Goal: Task Accomplishment & Management: Complete application form

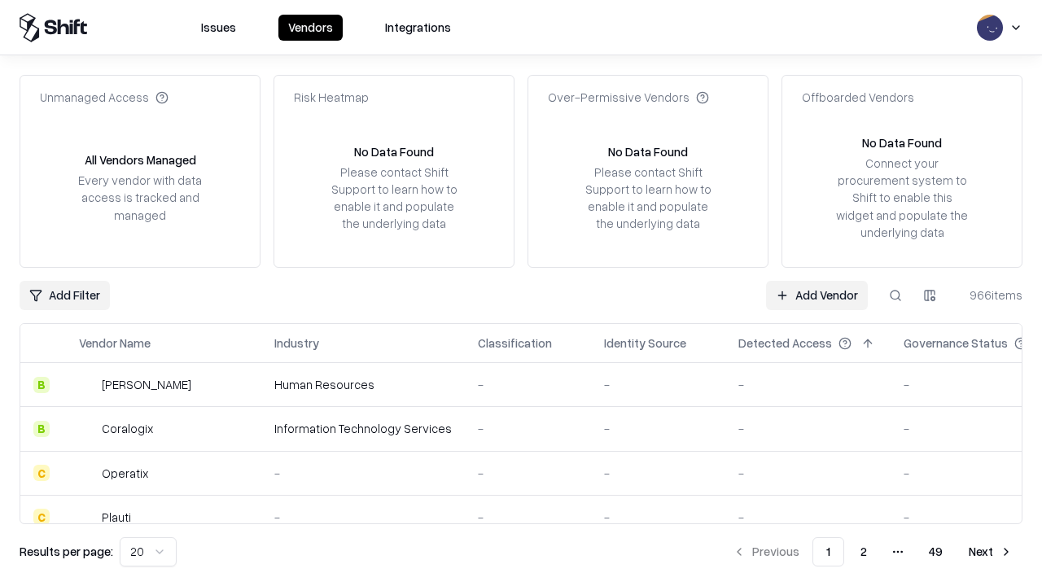
click at [816, 295] on link "Add Vendor" at bounding box center [817, 295] width 102 height 29
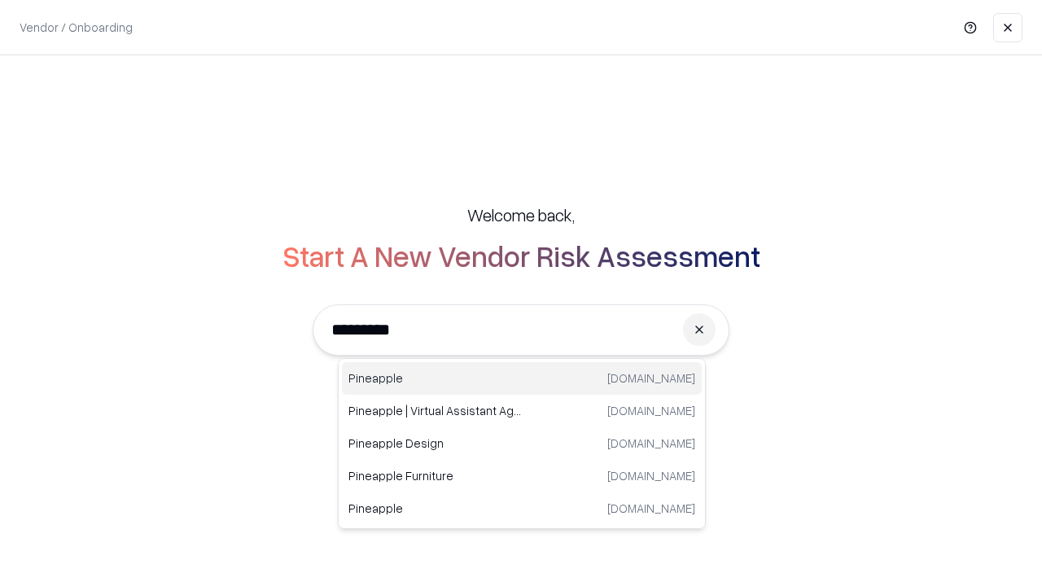
click at [522, 378] on div "Pineapple pineappleenergy.com" at bounding box center [522, 378] width 360 height 33
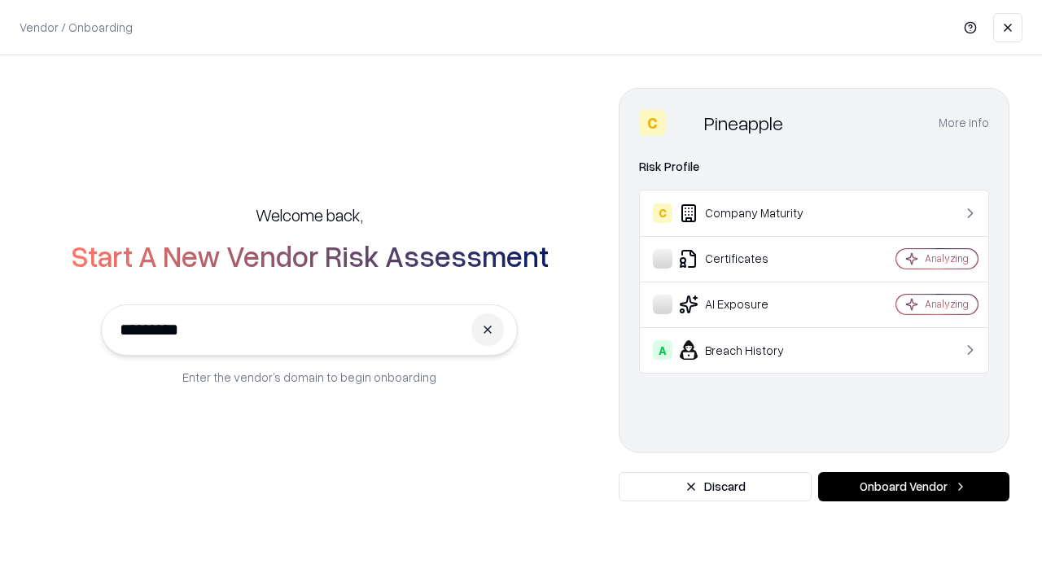
type input "*********"
click at [913, 487] on button "Onboard Vendor" at bounding box center [913, 486] width 191 height 29
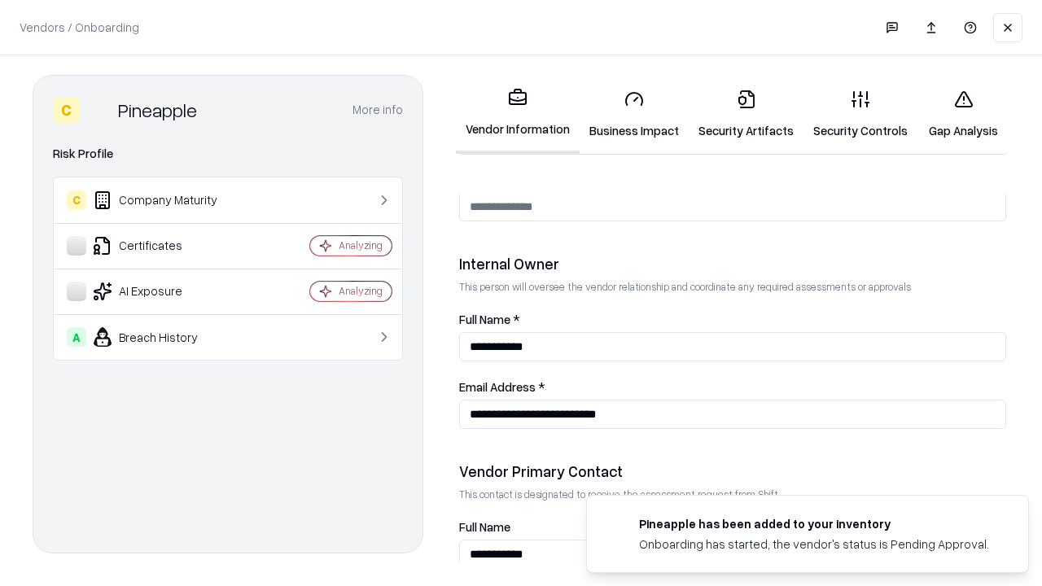
scroll to position [843, 0]
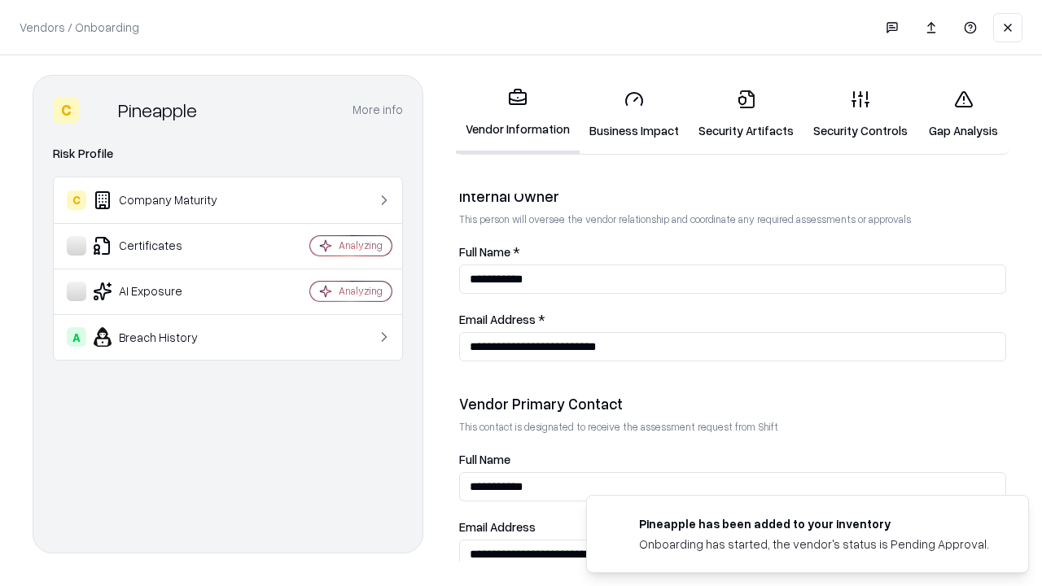
click at [634, 114] on link "Business Impact" at bounding box center [633, 115] width 109 height 76
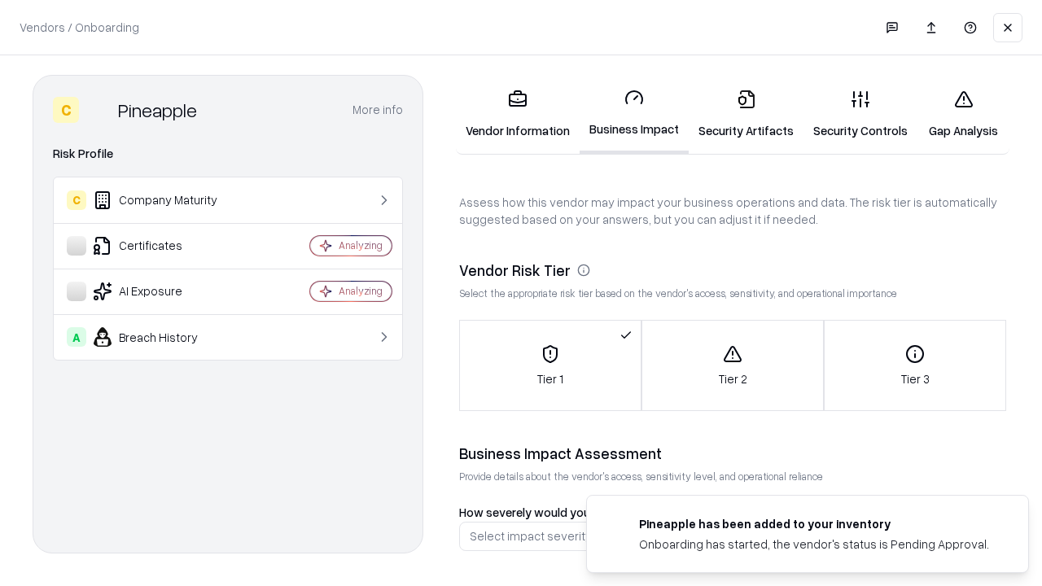
click at [746, 114] on link "Security Artifacts" at bounding box center [746, 115] width 115 height 76
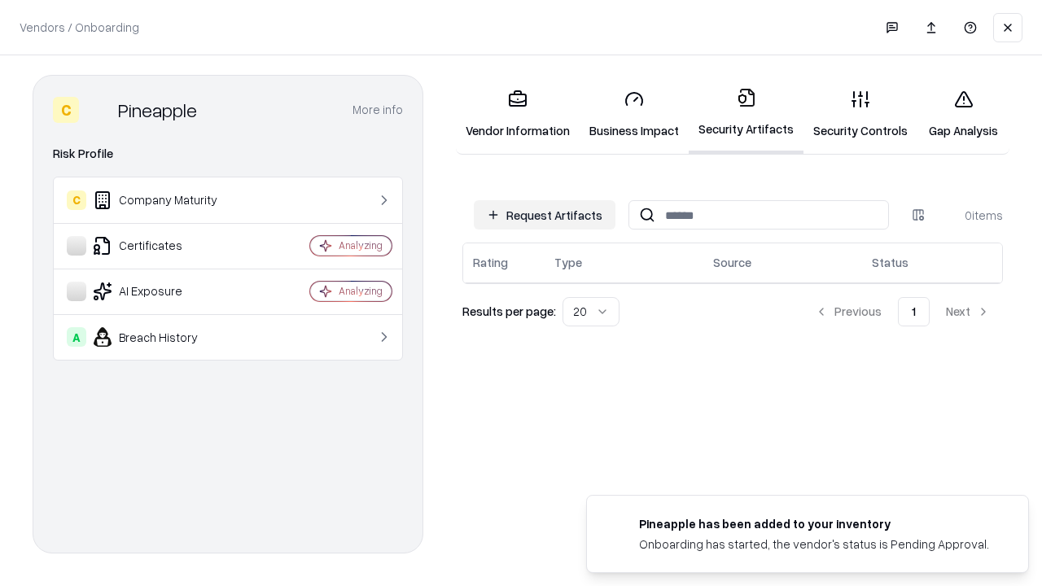
click at [544, 215] on button "Request Artifacts" at bounding box center [545, 214] width 142 height 29
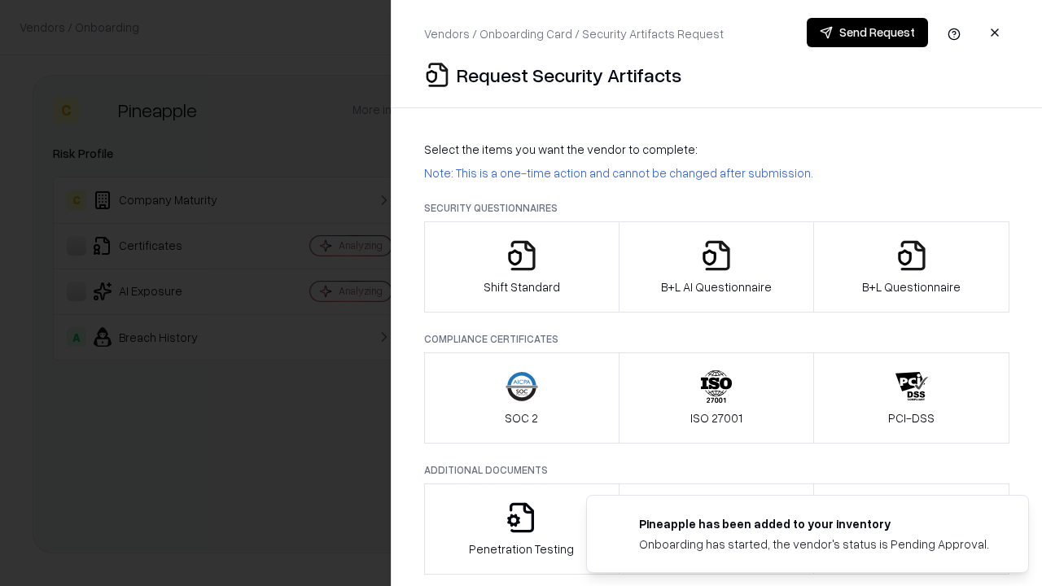
click at [521, 267] on icon "button" at bounding box center [521, 255] width 33 height 33
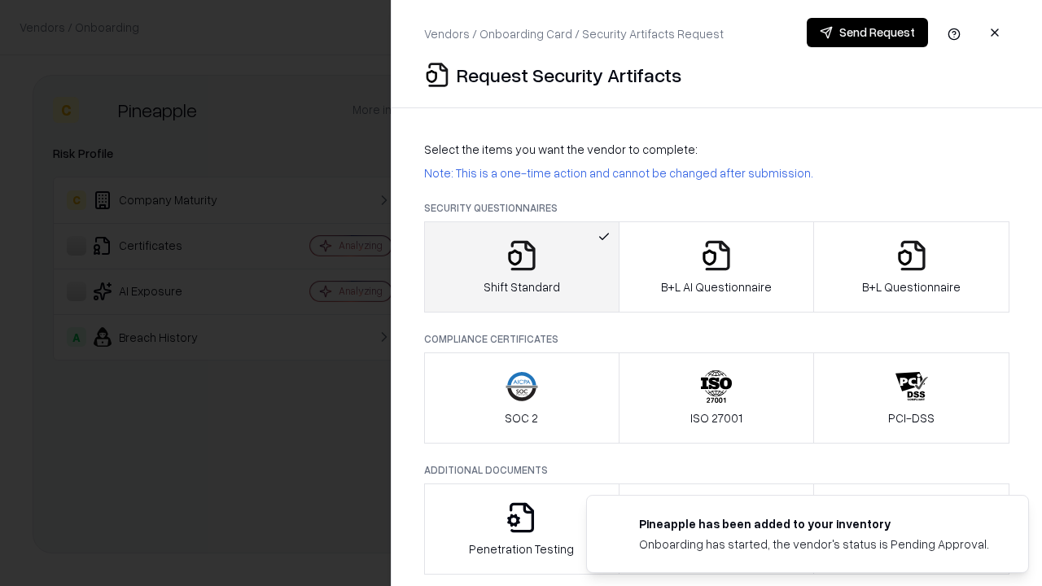
click at [867, 33] on button "Send Request" at bounding box center [867, 32] width 121 height 29
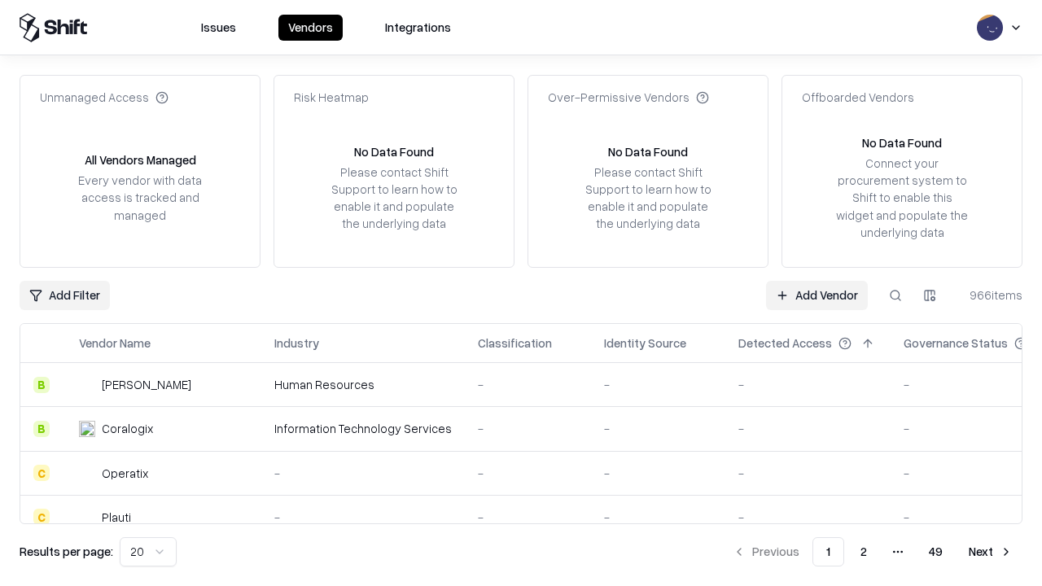
click at [895, 295] on button at bounding box center [895, 295] width 29 height 29
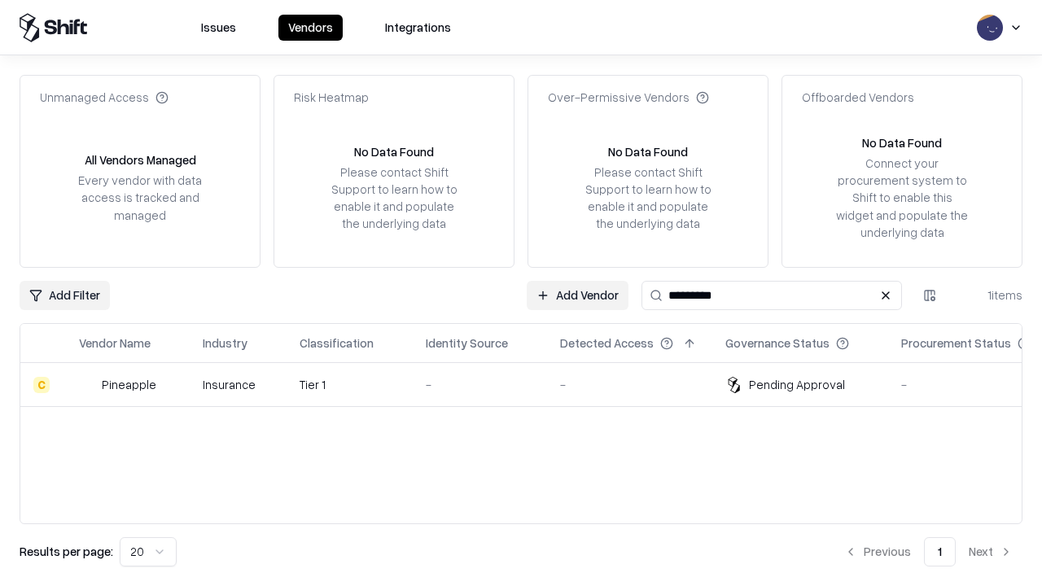
type input "*********"
click at [531, 384] on div "-" at bounding box center [480, 384] width 108 height 17
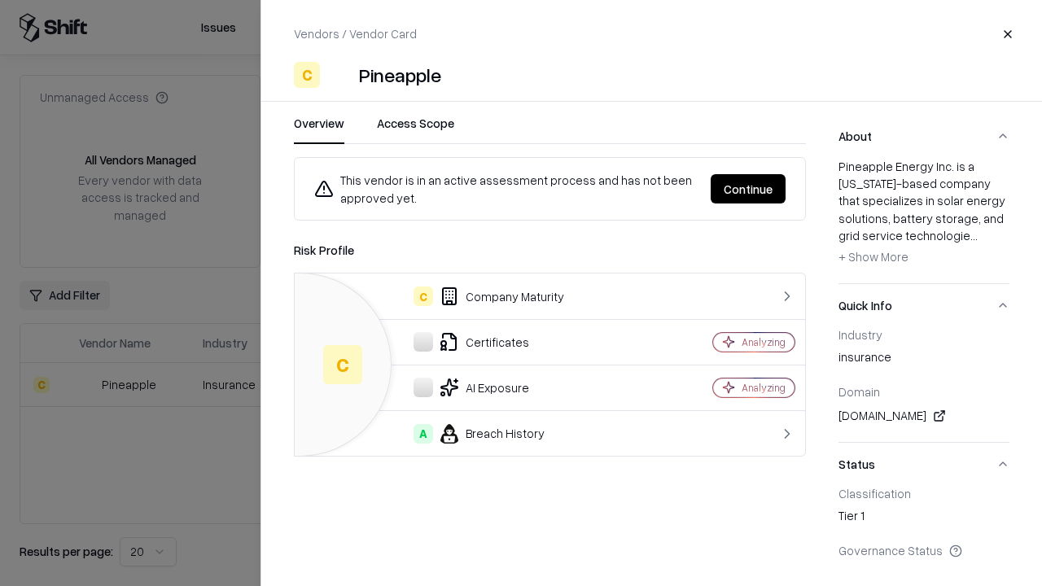
click at [748, 189] on button "Continue" at bounding box center [748, 188] width 75 height 29
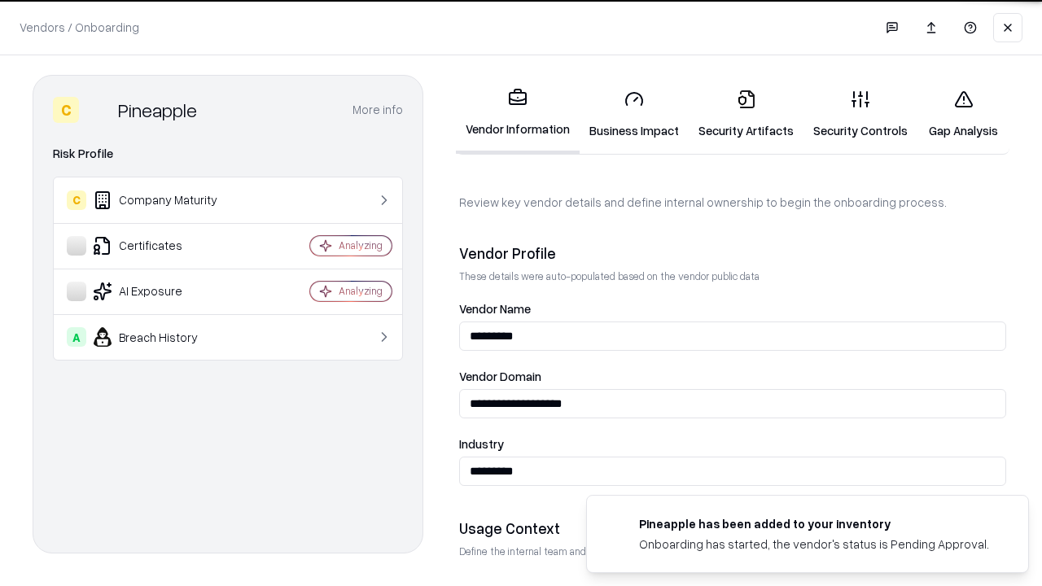
click at [746, 114] on link "Security Artifacts" at bounding box center [746, 115] width 115 height 76
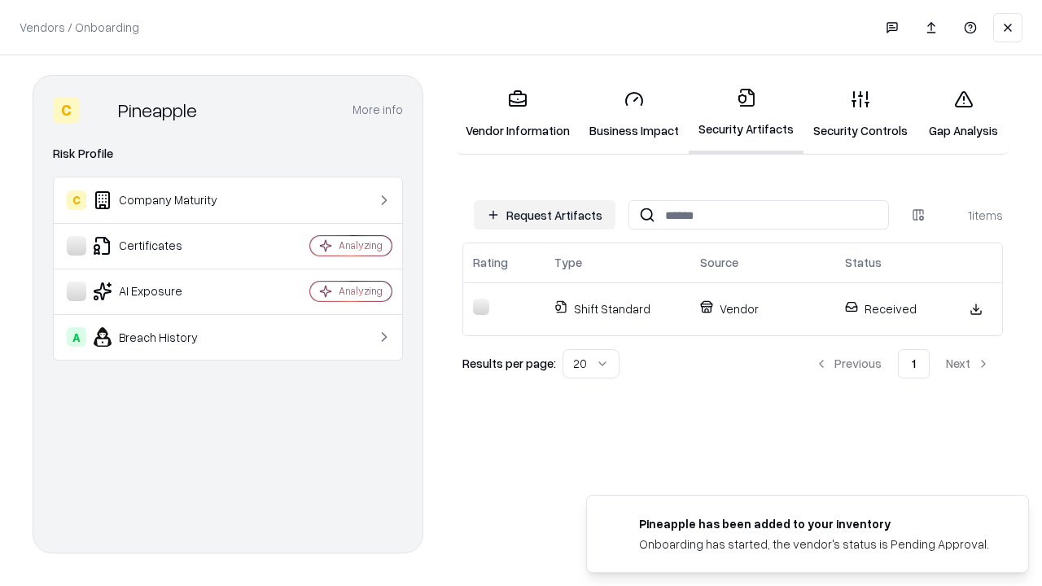
click at [860, 114] on link "Security Controls" at bounding box center [860, 115] width 114 height 76
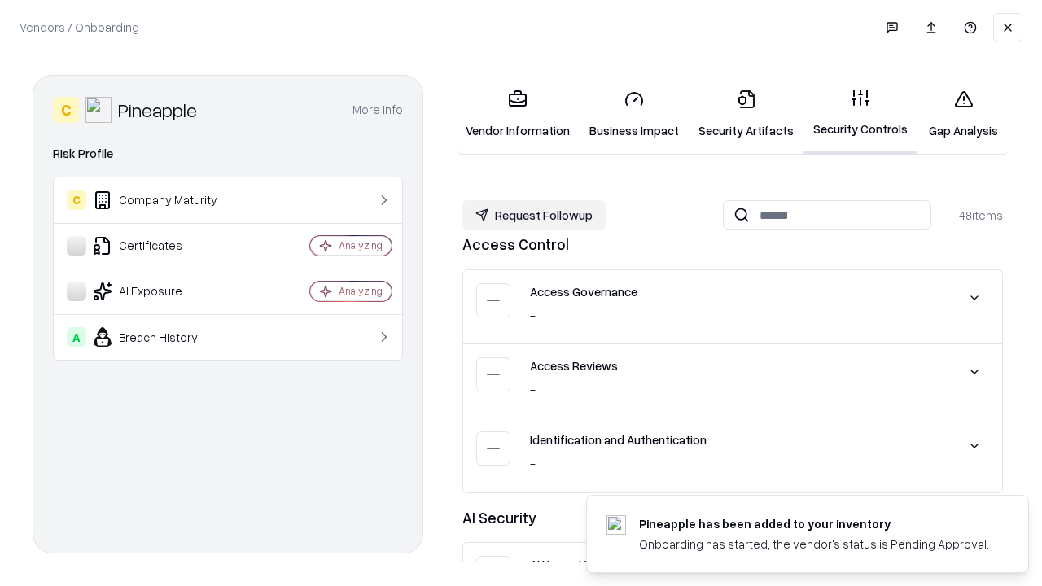
click at [534, 215] on button "Request Followup" at bounding box center [533, 214] width 143 height 29
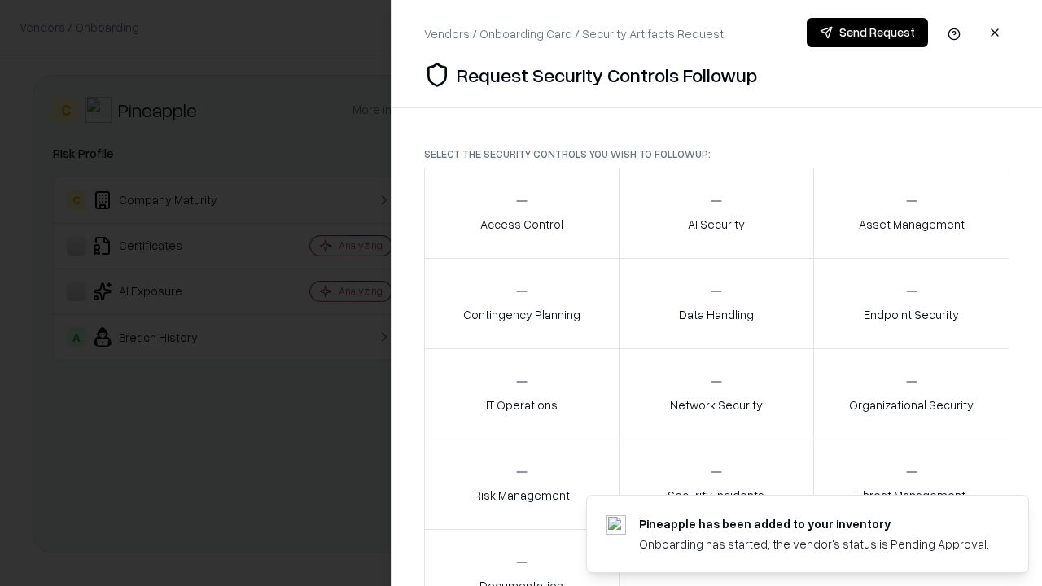
click at [521, 213] on div "Access Control" at bounding box center [521, 213] width 83 height 40
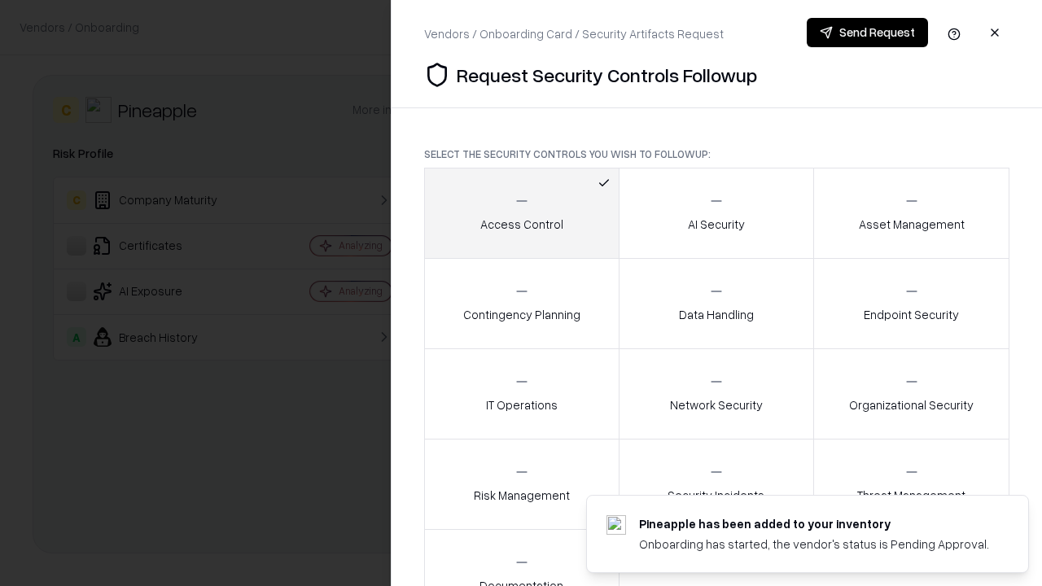
click at [867, 33] on button "Send Request" at bounding box center [867, 32] width 121 height 29
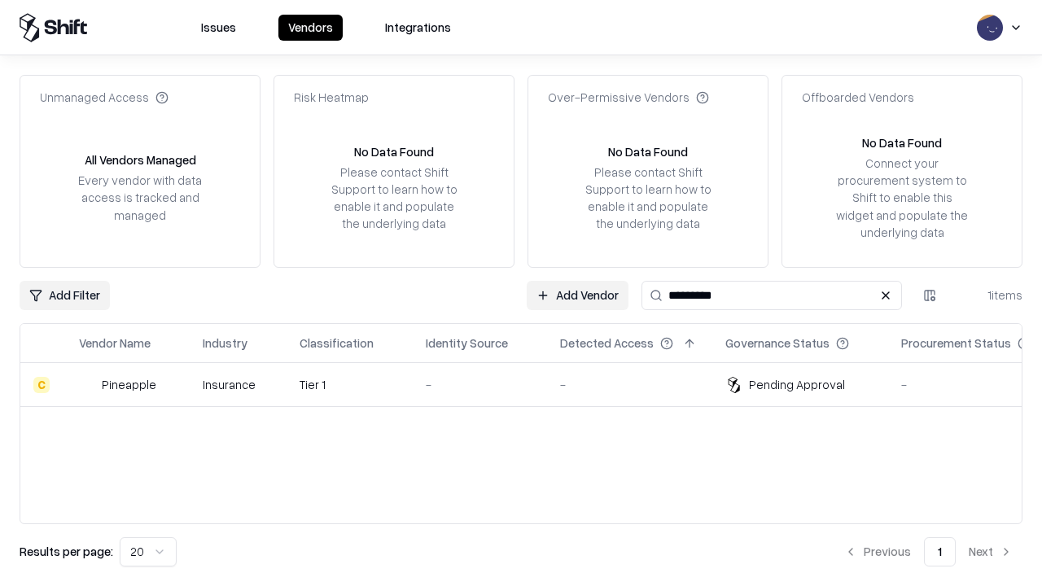
type input "*********"
click at [531, 384] on div "-" at bounding box center [480, 384] width 108 height 17
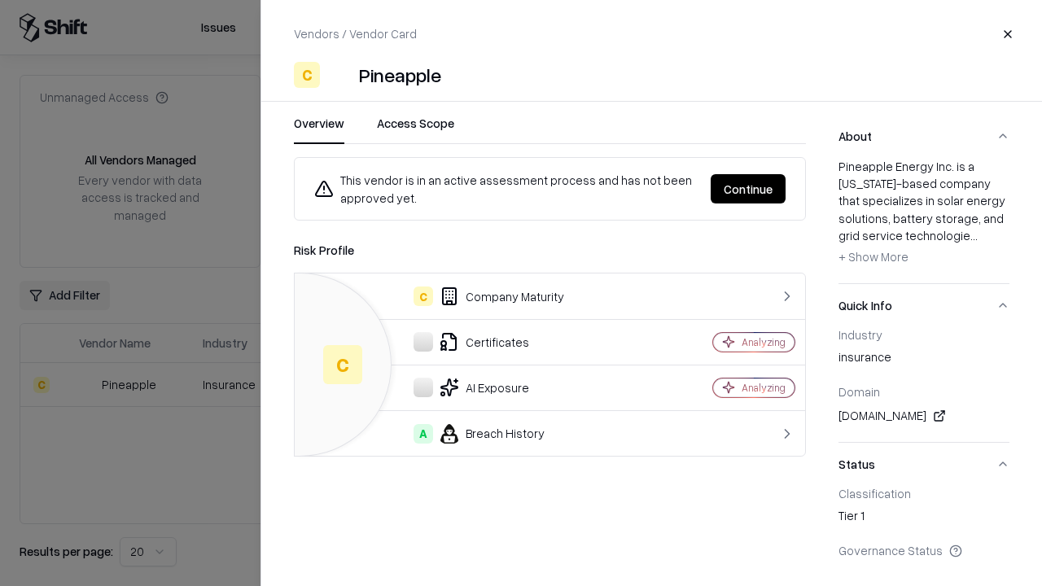
click at [748, 189] on button "Continue" at bounding box center [748, 188] width 75 height 29
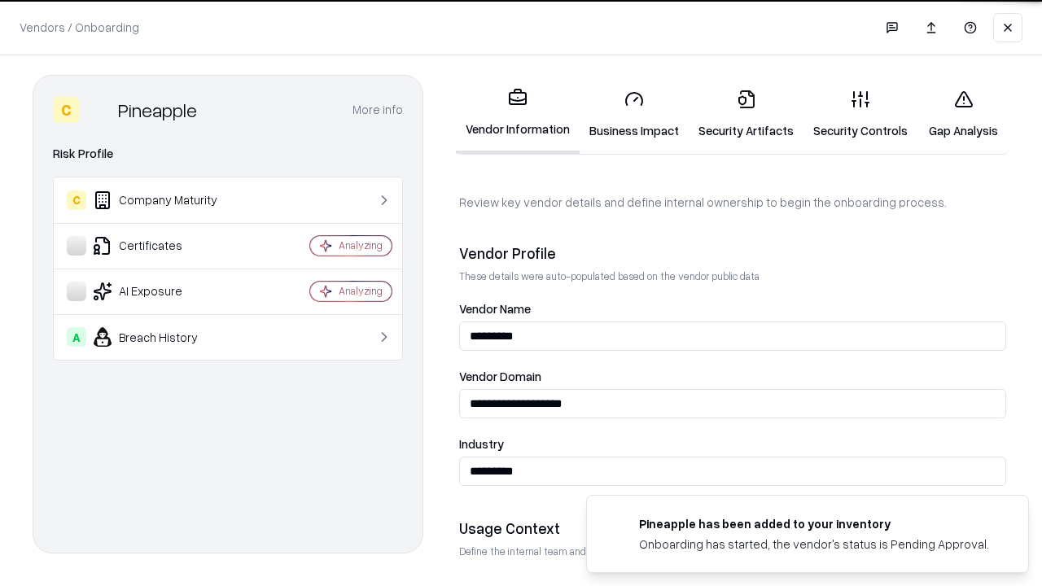
click at [963, 114] on link "Gap Analysis" at bounding box center [963, 115] width 92 height 76
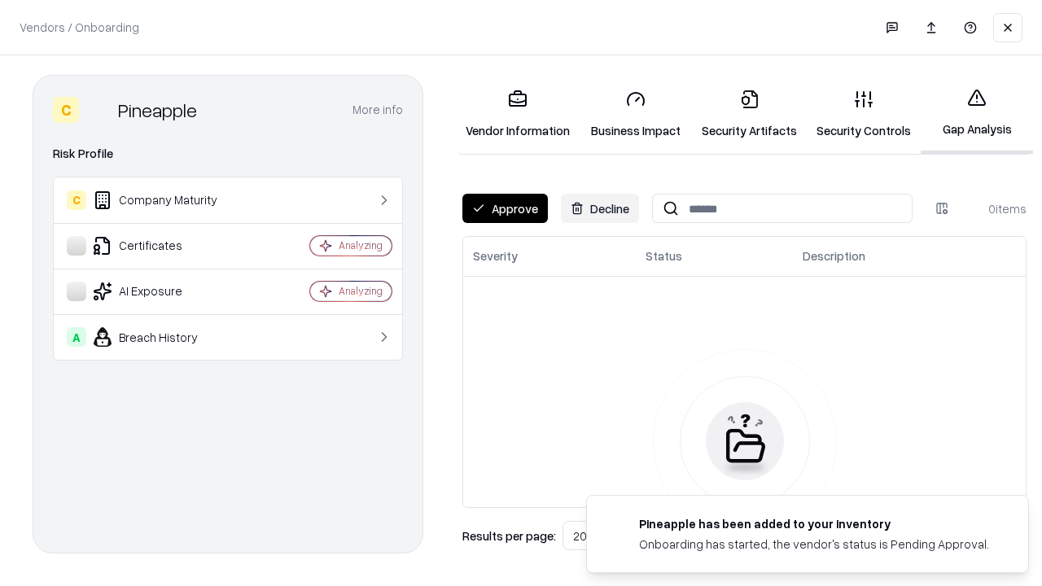
click at [505, 208] on button "Approve" at bounding box center [504, 208] width 85 height 29
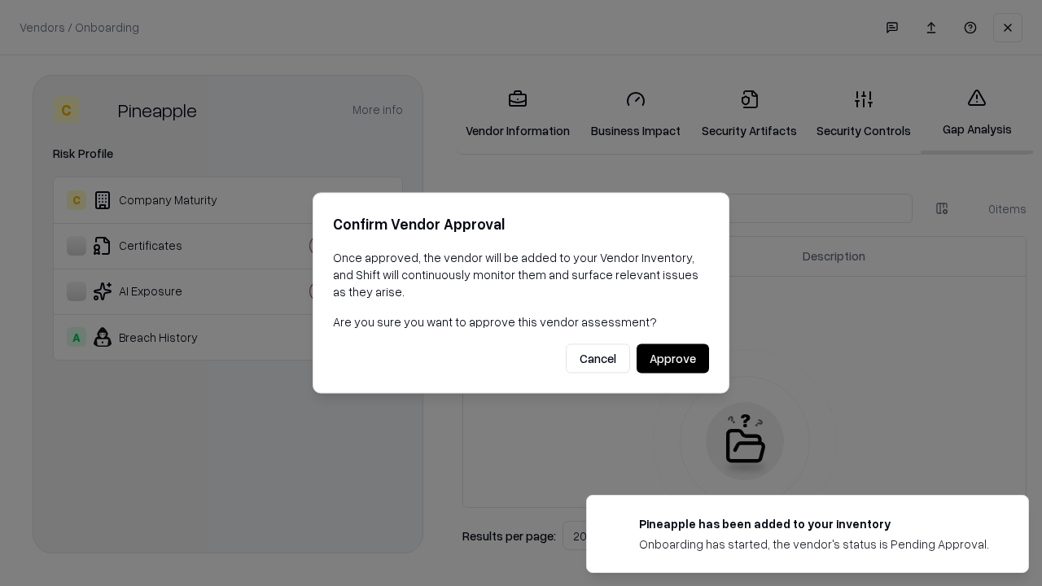
click at [672, 358] on button "Approve" at bounding box center [672, 358] width 72 height 29
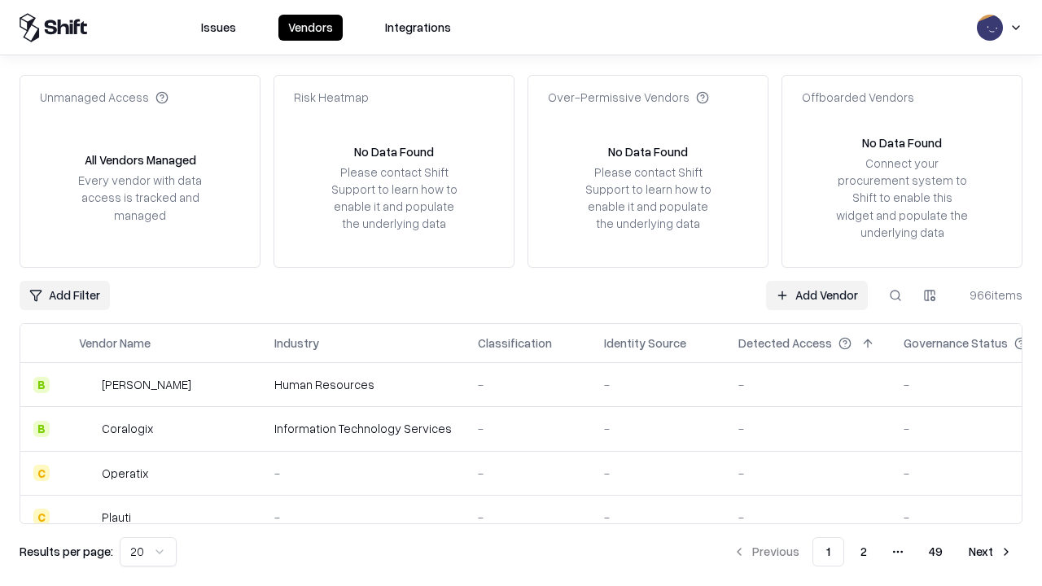
type input "*********"
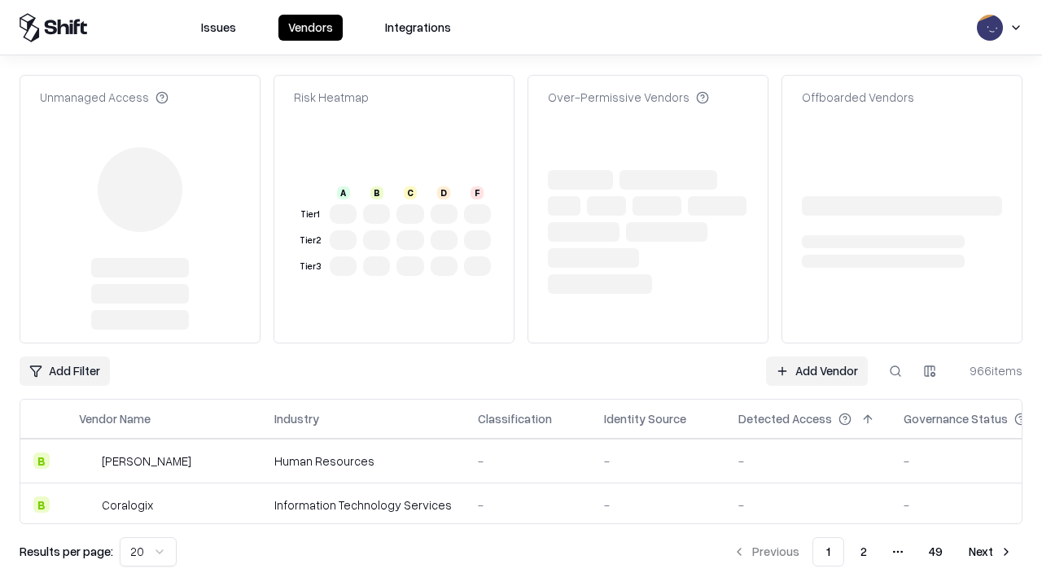
click at [816, 356] on link "Add Vendor" at bounding box center [817, 370] width 102 height 29
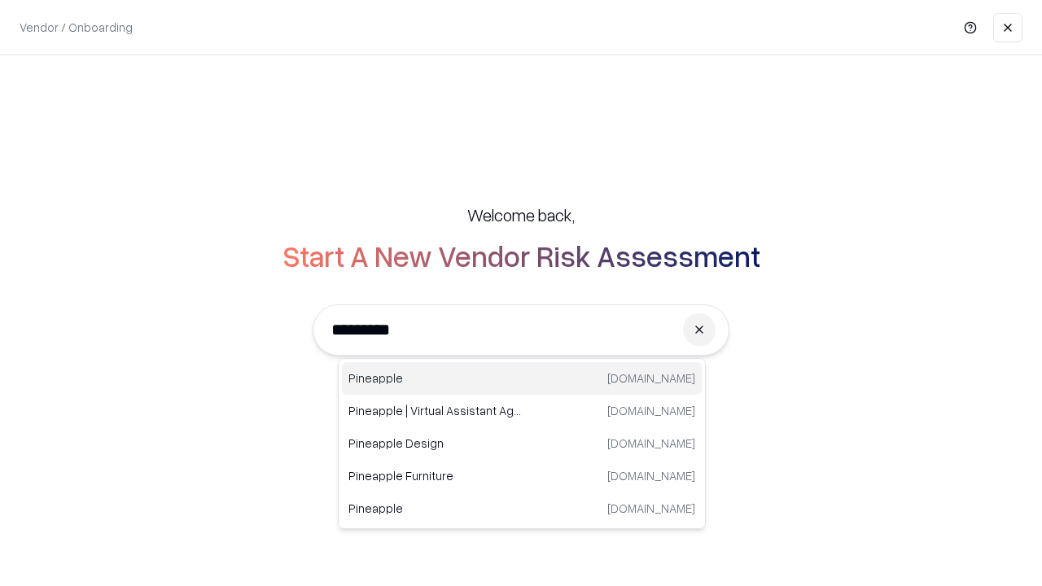
click at [522, 378] on div "Pineapple pineappleenergy.com" at bounding box center [522, 378] width 360 height 33
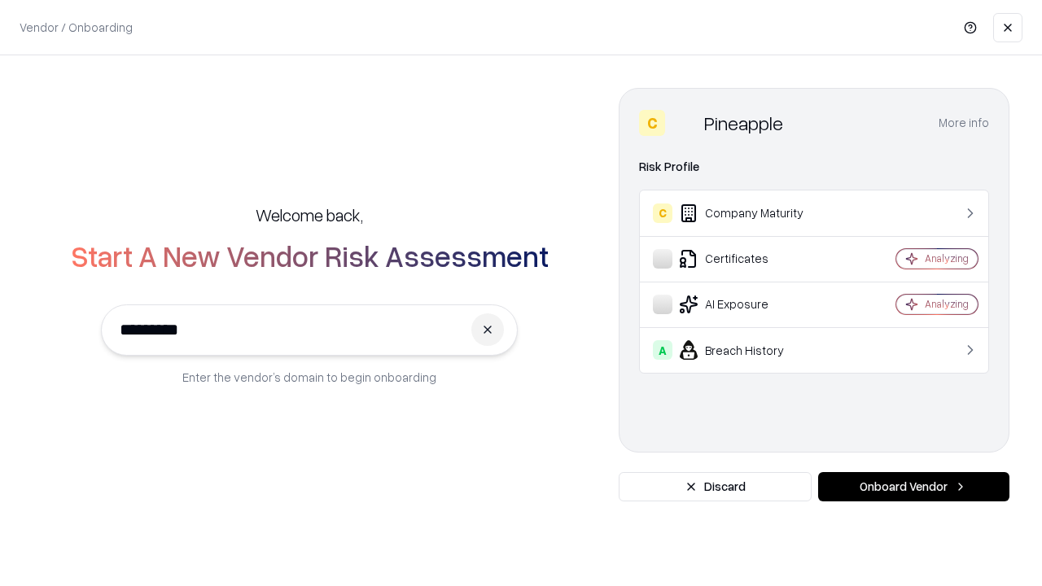
type input "*********"
click at [913, 487] on button "Onboard Vendor" at bounding box center [913, 486] width 191 height 29
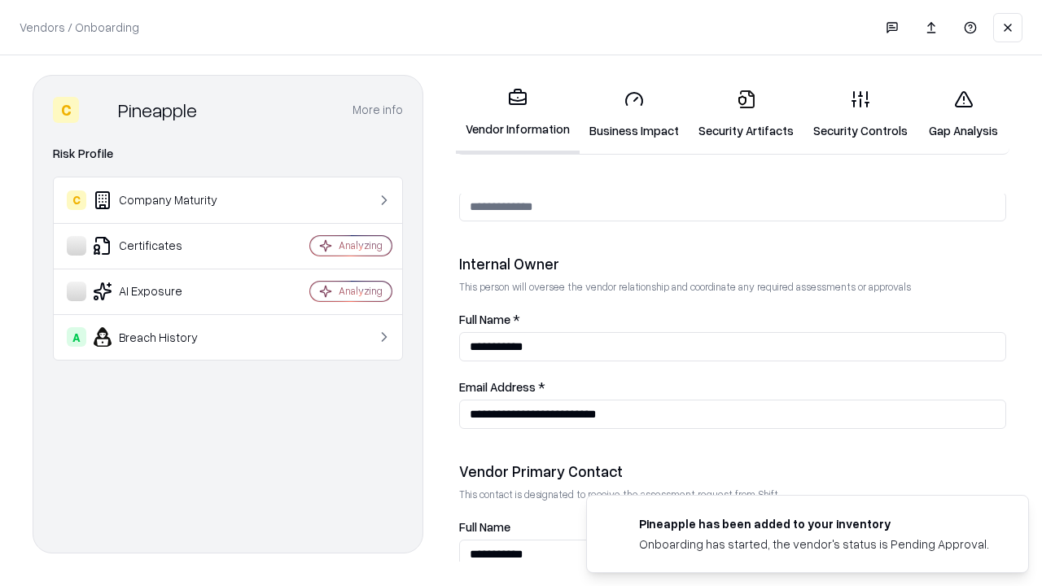
scroll to position [843, 0]
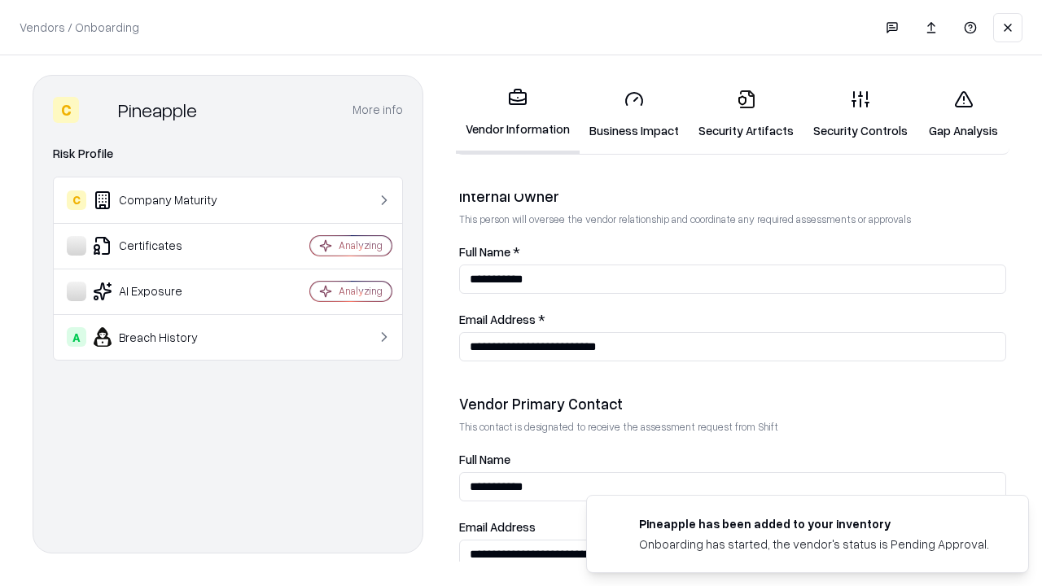
click at [963, 114] on link "Gap Analysis" at bounding box center [963, 115] width 92 height 76
